Goal: Understand process/instructions

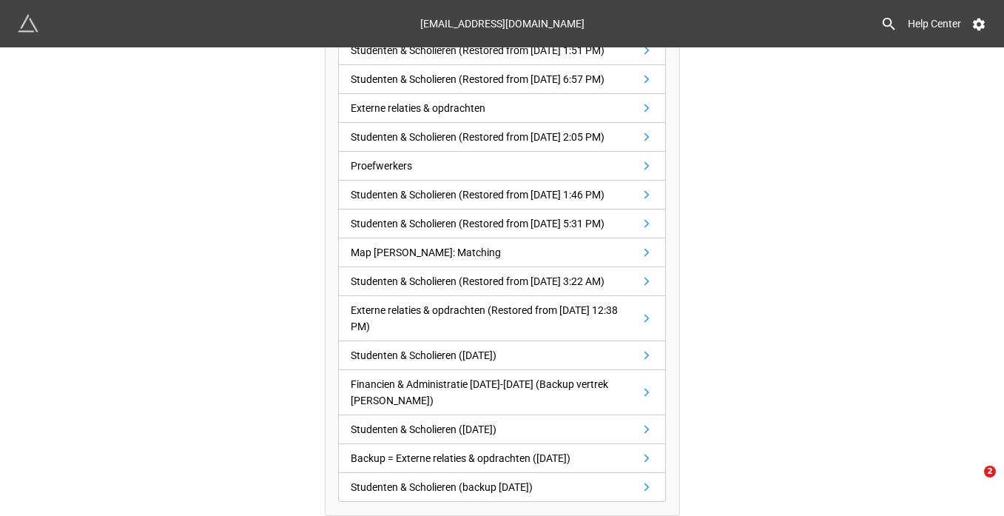
scroll to position [753, 0]
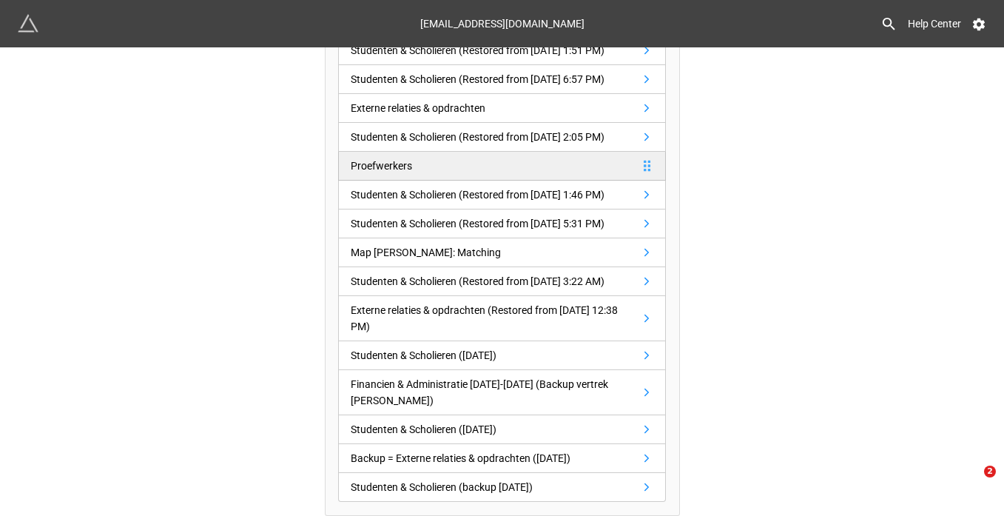
click at [417, 181] on link "Proefwerkers" at bounding box center [502, 166] width 328 height 29
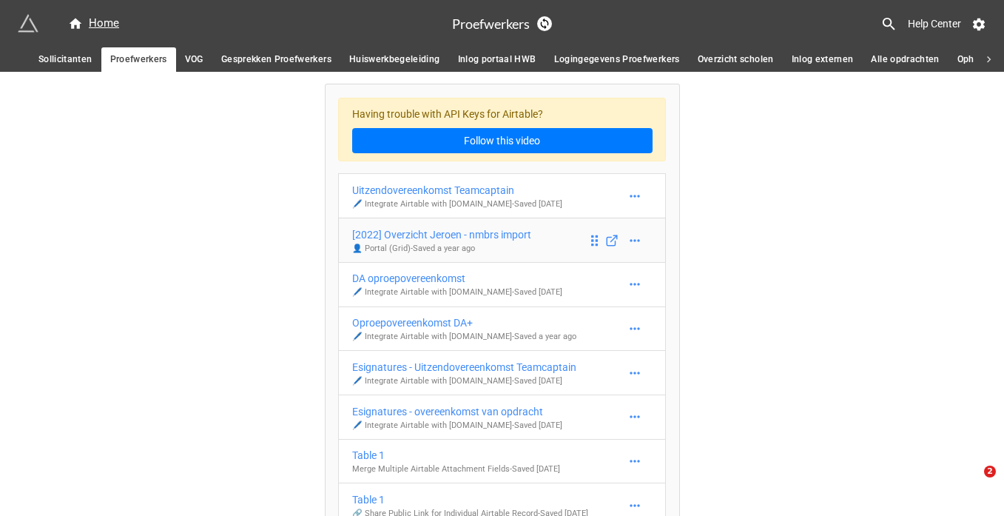
click at [452, 237] on div "[2022] Overzicht Jeroen - nmbrs import" at bounding box center [441, 234] width 179 height 16
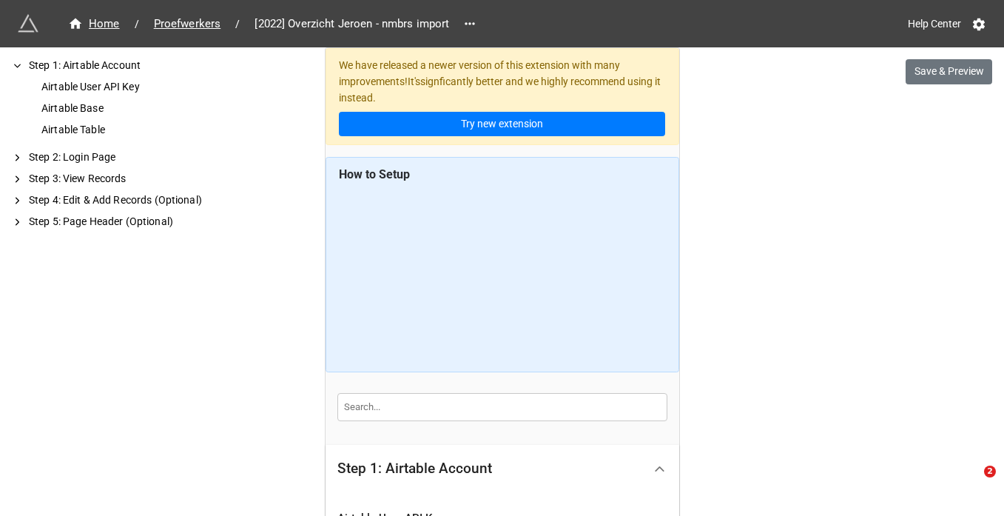
scroll to position [249, 0]
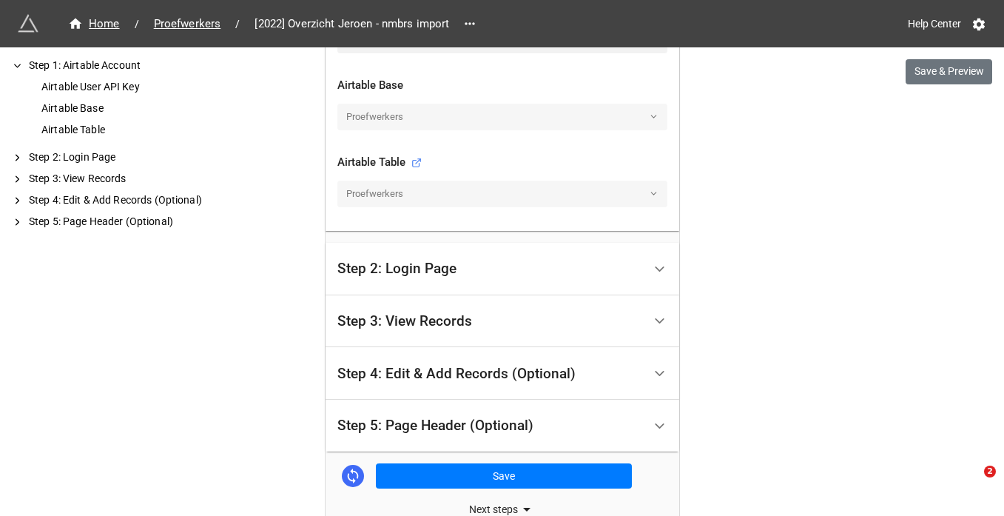
click at [625, 275] on div "Step 2: Login Page" at bounding box center [491, 269] width 306 height 35
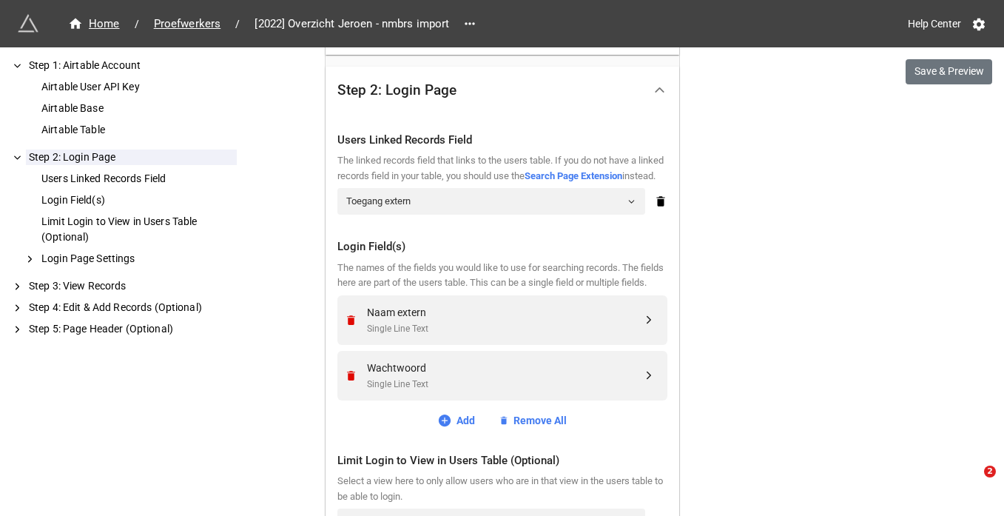
scroll to position [203, 0]
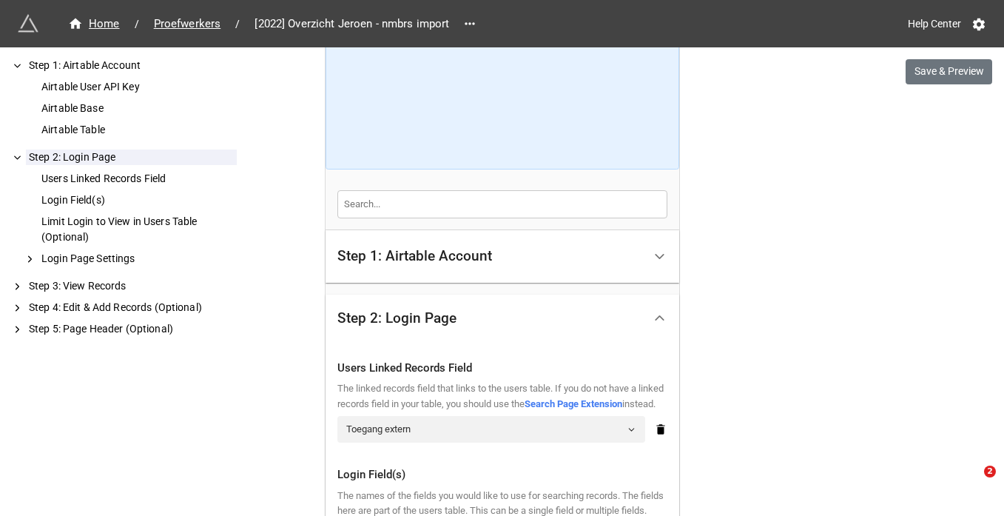
click at [508, 240] on div "Step 1: Airtable Account" at bounding box center [491, 256] width 306 height 35
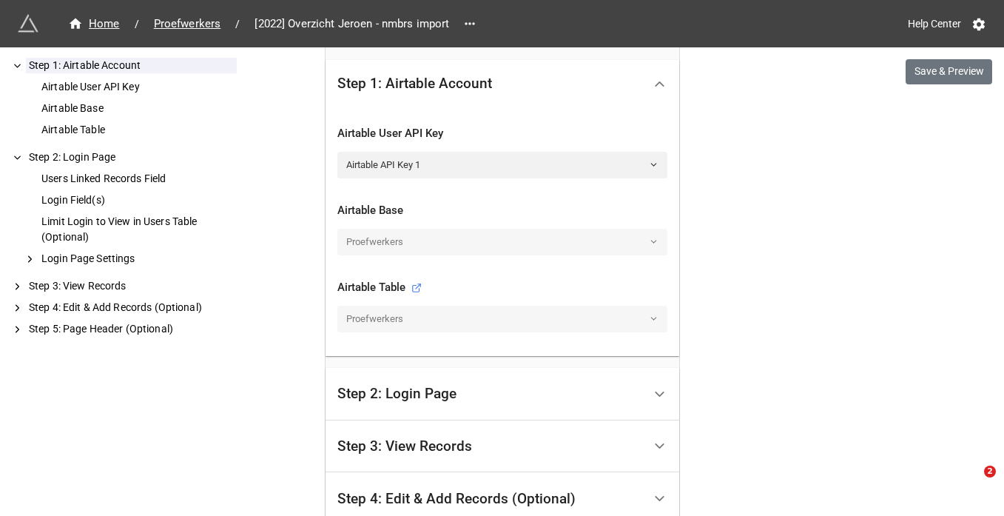
scroll to position [487, 0]
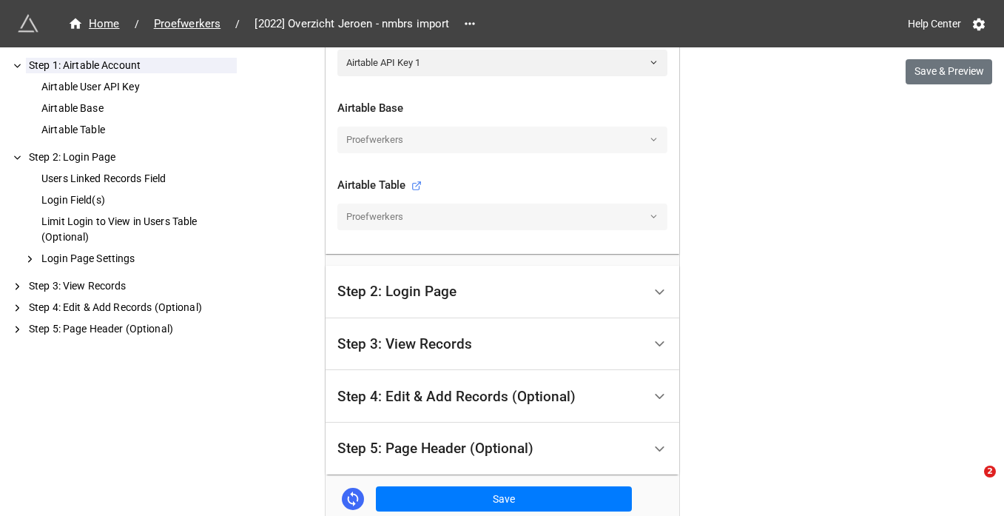
click at [618, 289] on div "Step 2: Login Page" at bounding box center [491, 292] width 306 height 35
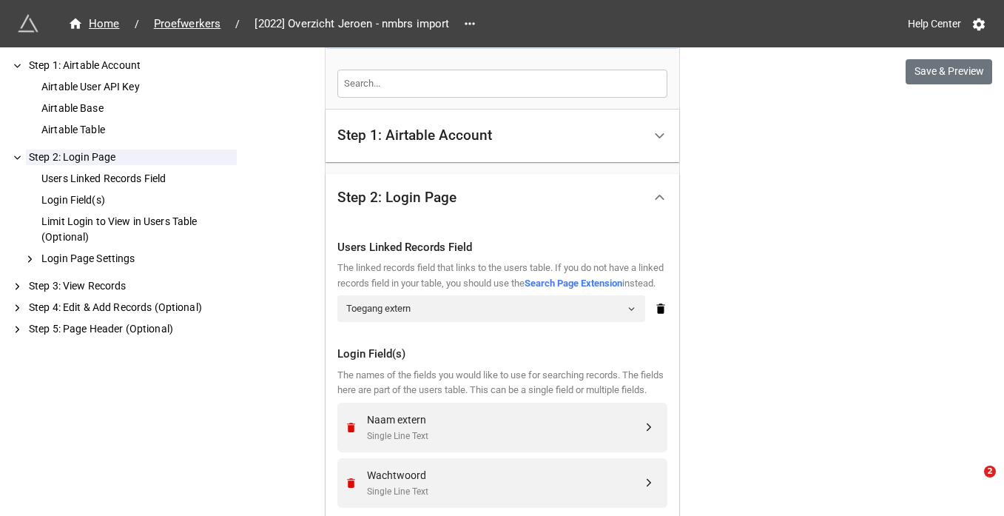
scroll to position [291, 0]
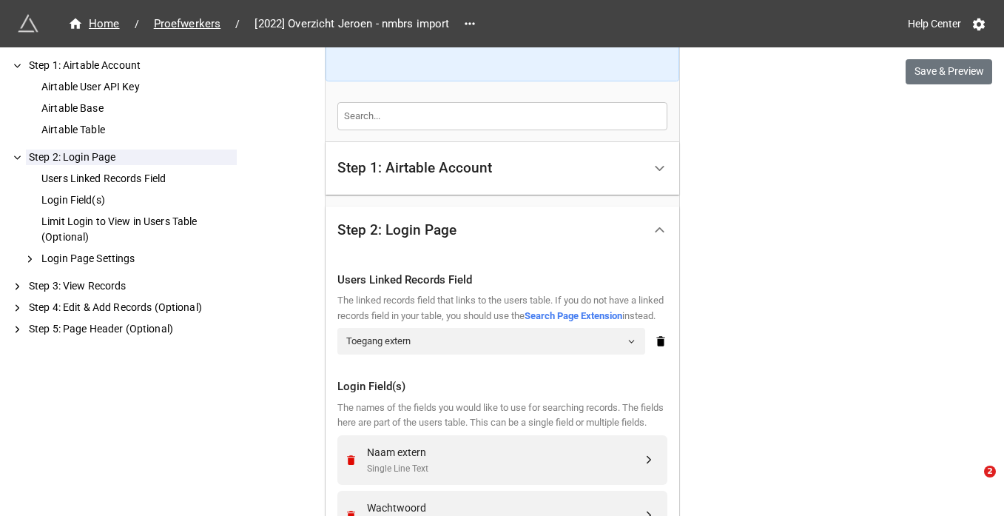
click at [643, 171] on div at bounding box center [659, 168] width 33 height 33
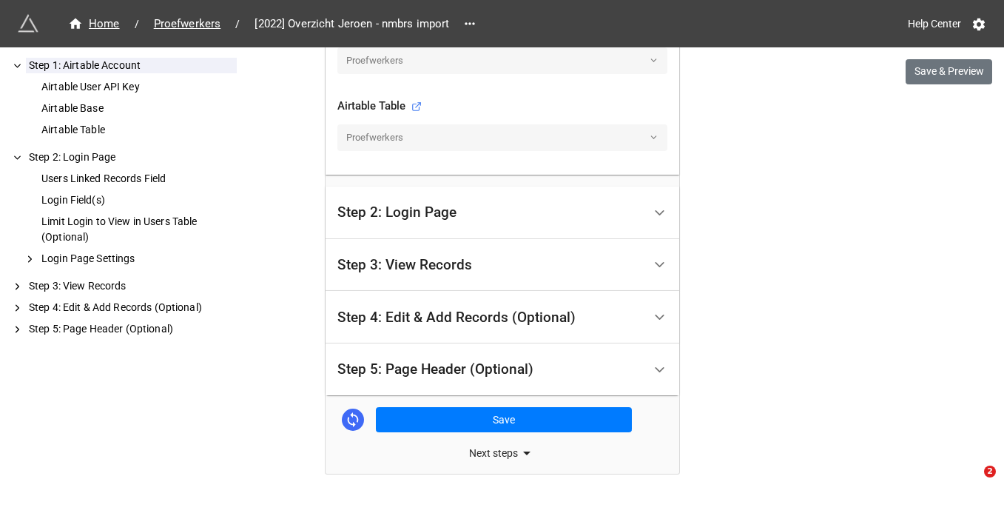
scroll to position [597, 0]
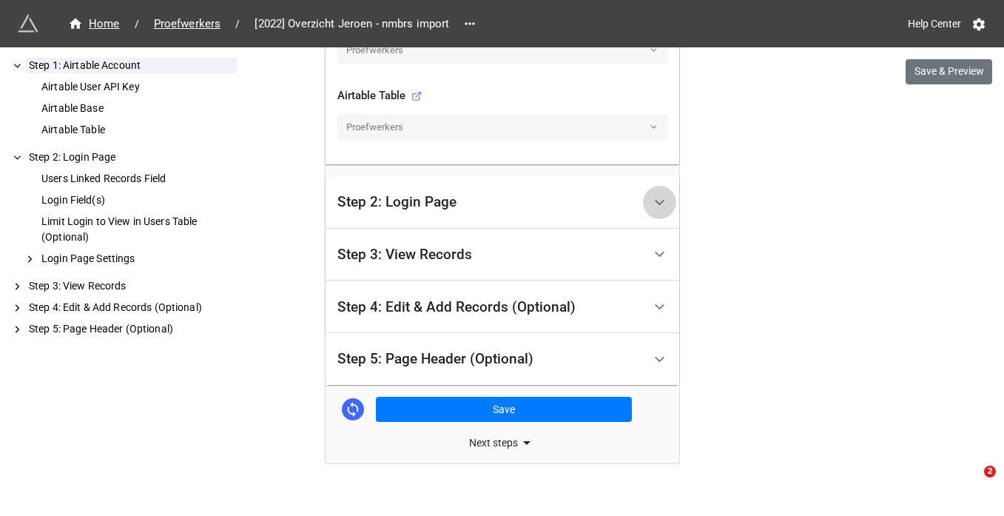
click at [646, 199] on div at bounding box center [659, 202] width 33 height 33
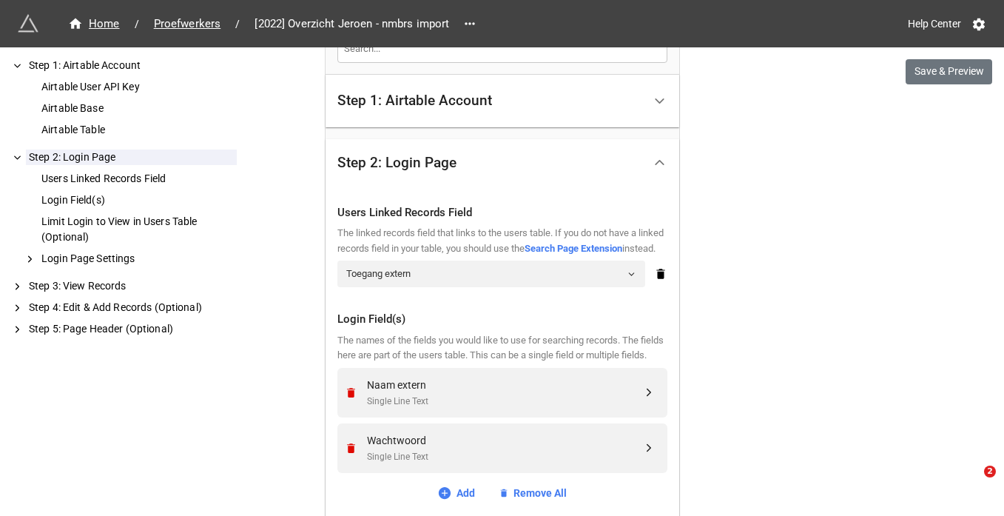
scroll to position [348, 0]
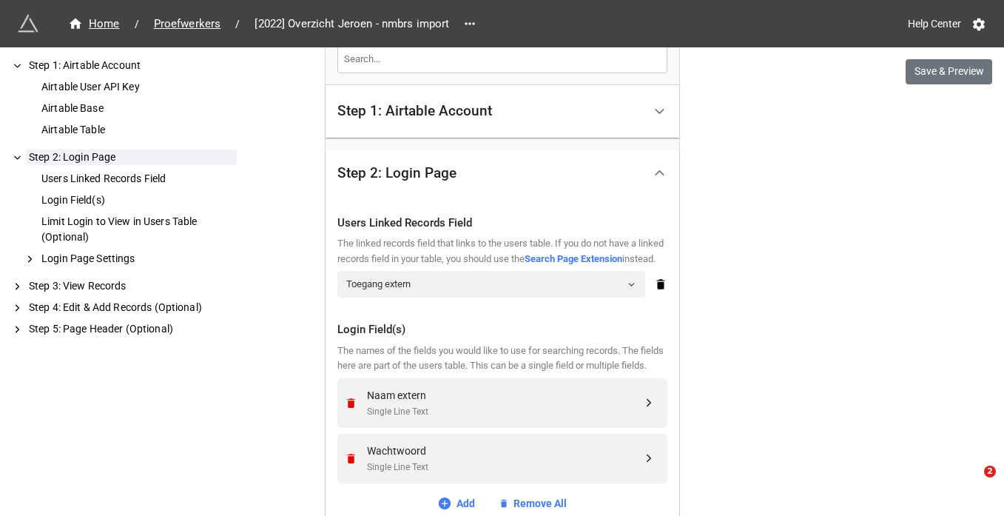
click at [558, 124] on div "Step 1: Airtable Account" at bounding box center [491, 111] width 306 height 35
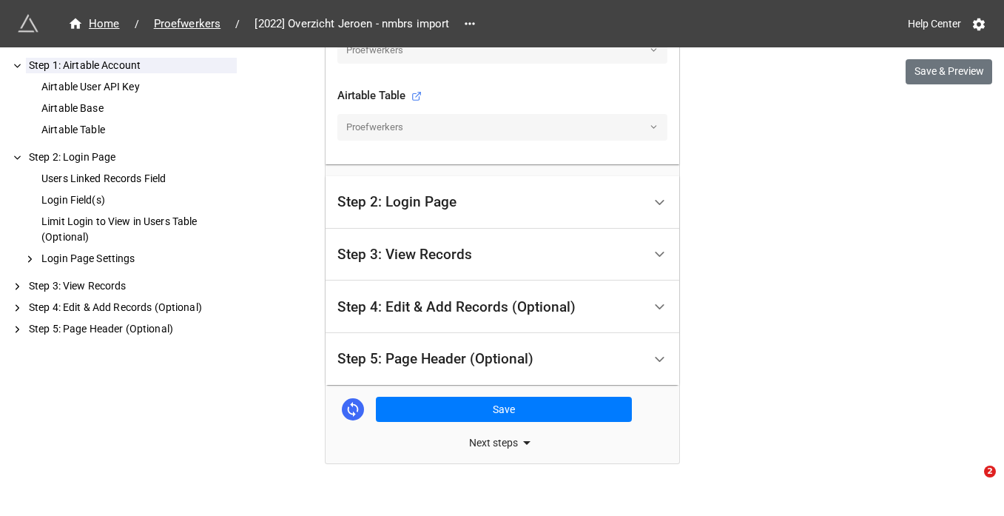
click at [596, 210] on div "Step 2: Login Page" at bounding box center [491, 202] width 306 height 35
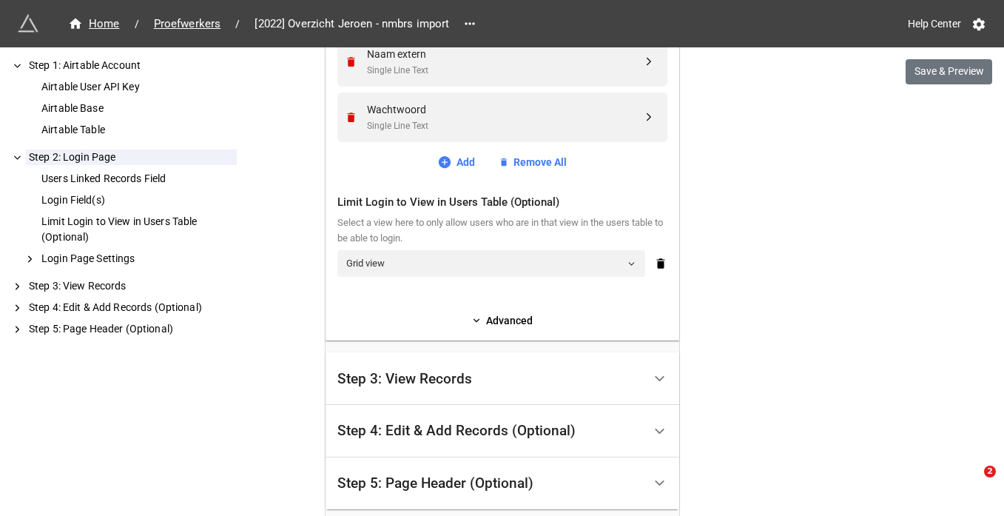
scroll to position [797, 0]
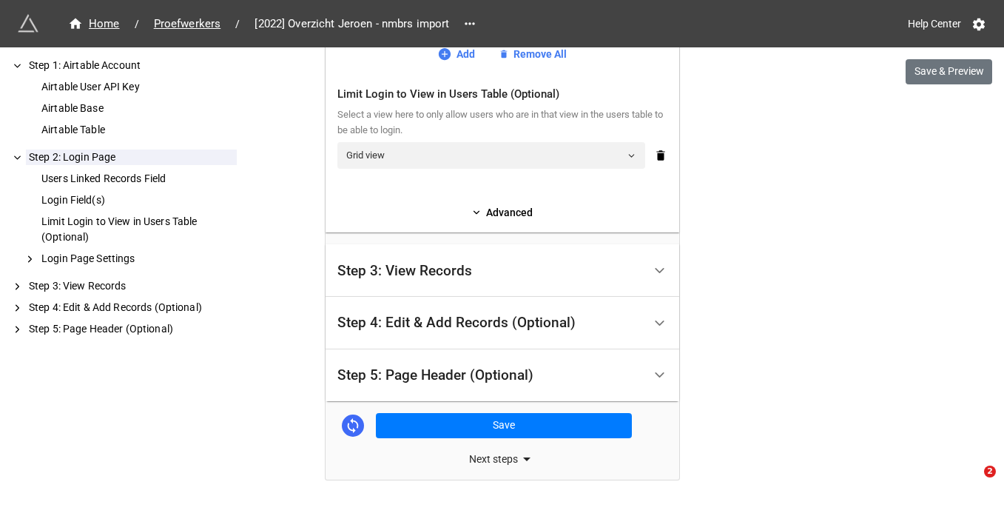
click at [629, 288] on div "Step 3: View Records" at bounding box center [491, 270] width 306 height 35
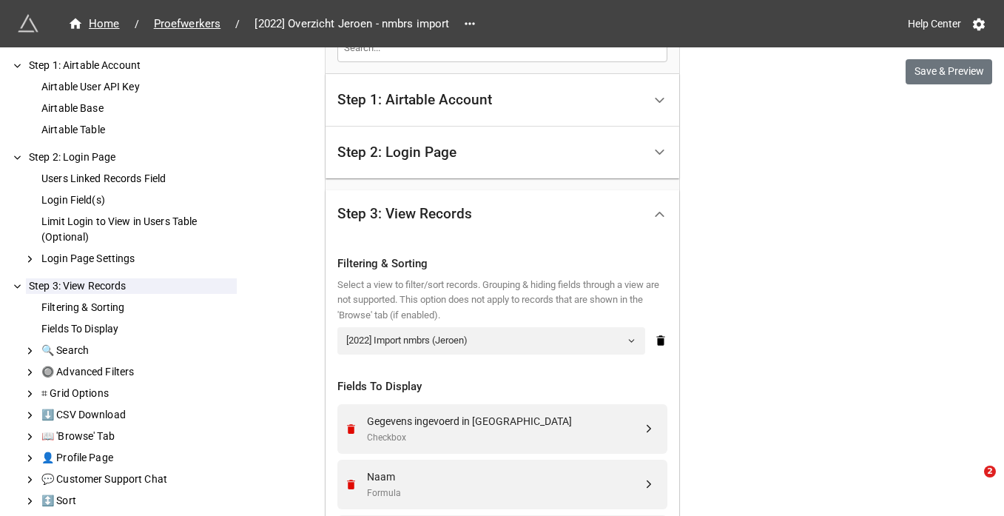
scroll to position [349, 0]
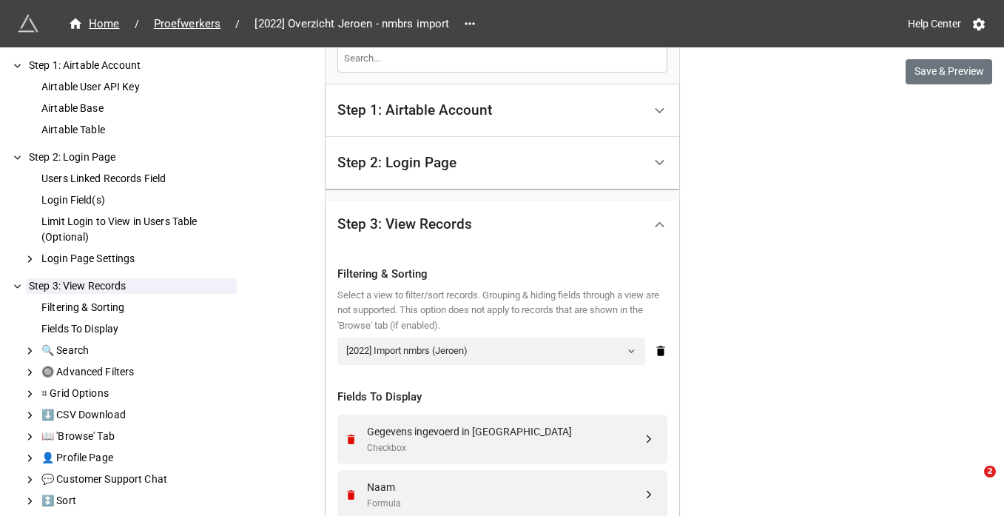
click at [630, 167] on div "Step 2: Login Page" at bounding box center [491, 163] width 306 height 35
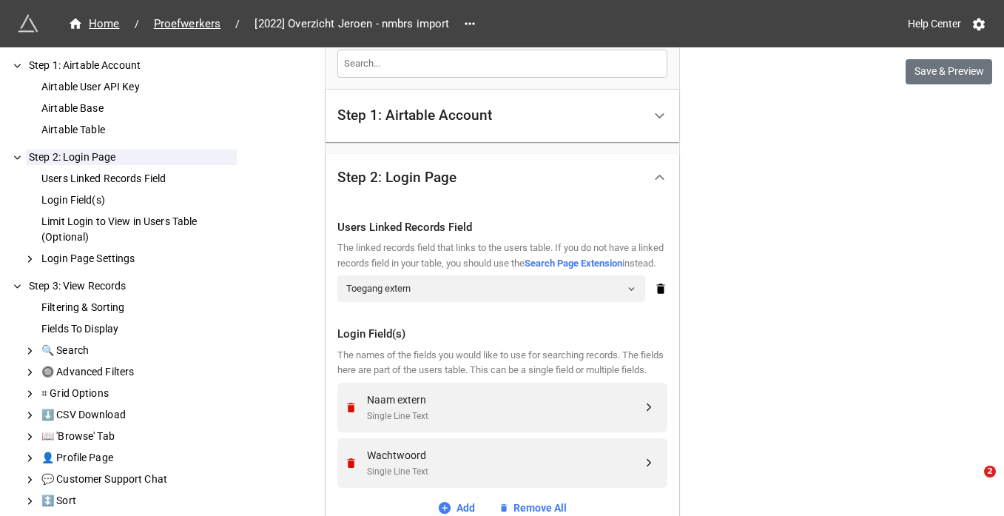
scroll to position [505, 0]
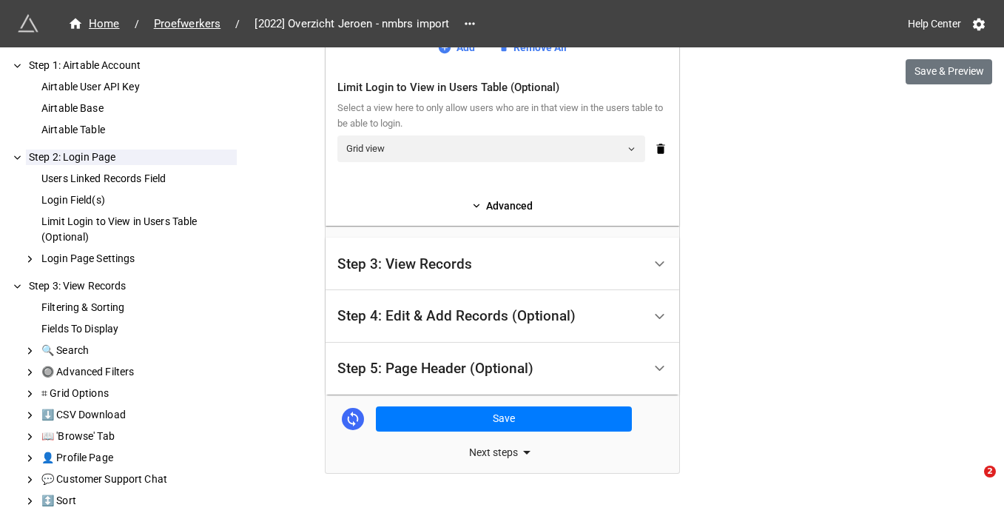
click at [499, 281] on div "Step 3: View Records" at bounding box center [491, 263] width 306 height 35
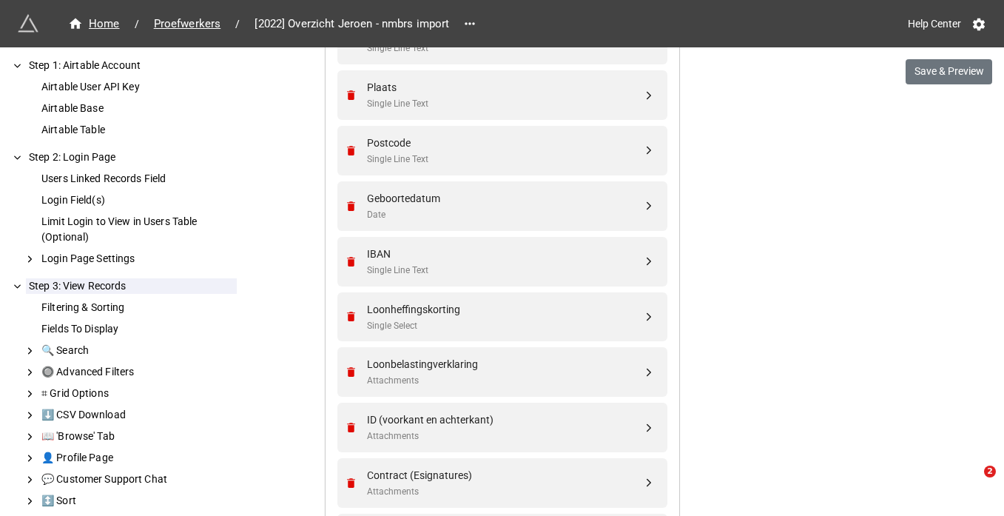
scroll to position [1339, 0]
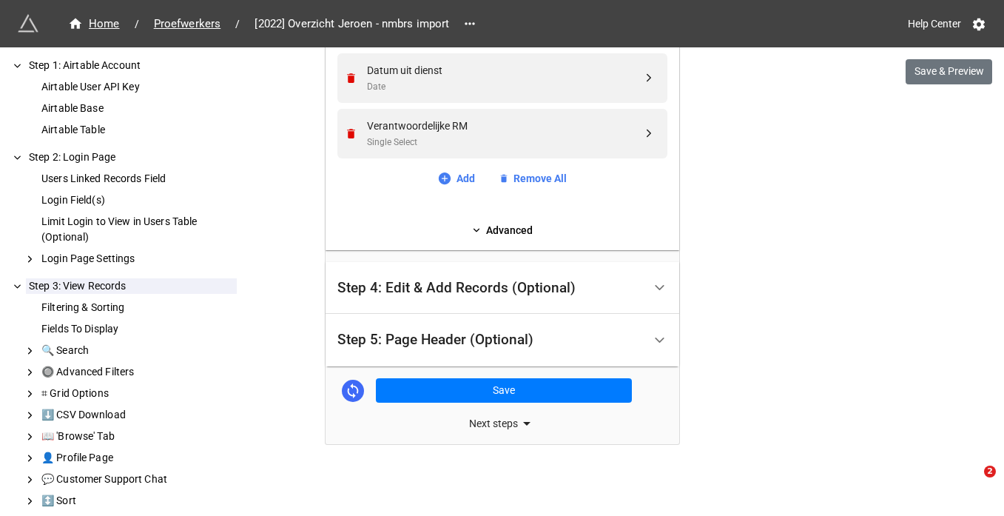
click at [610, 278] on div "Step 4: Edit & Add Records (Optional)" at bounding box center [491, 288] width 306 height 35
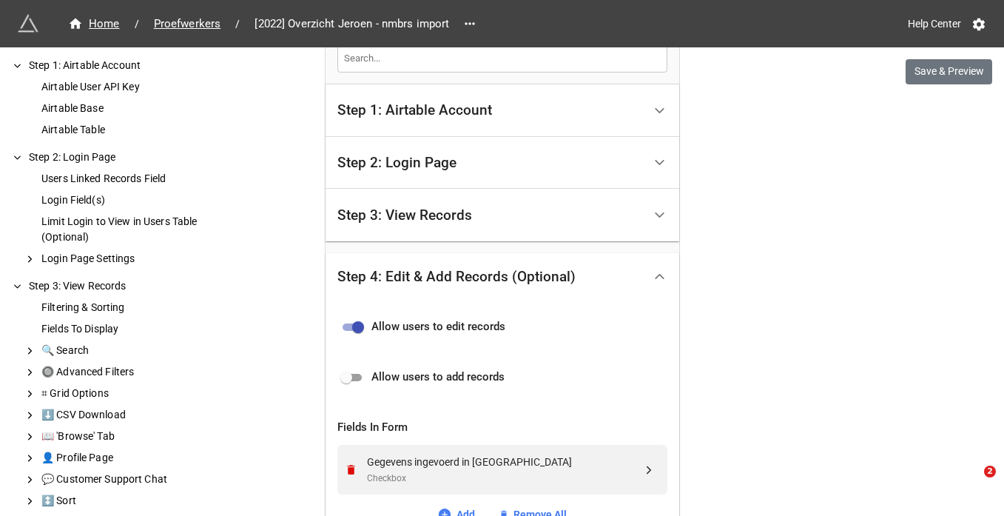
scroll to position [483, 0]
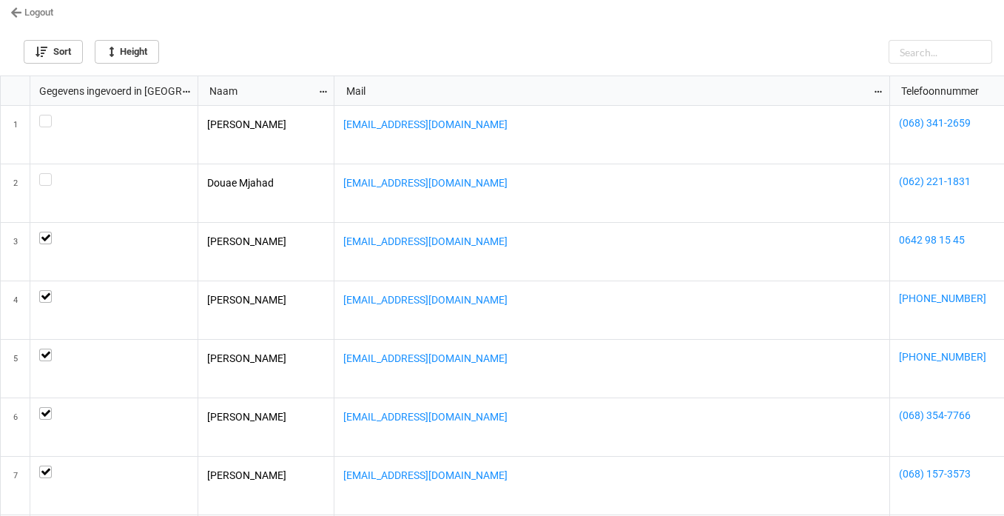
scroll to position [431, 996]
